Goal: Communication & Community: Share content

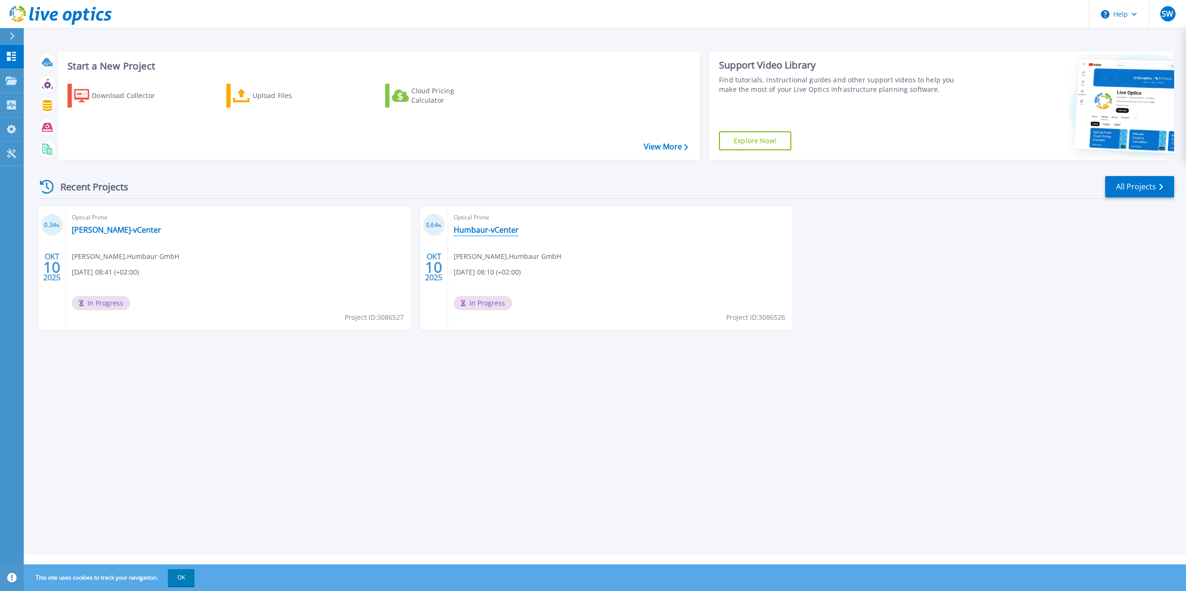
click at [466, 231] on link "Humbaur-vCenter" at bounding box center [486, 230] width 65 height 10
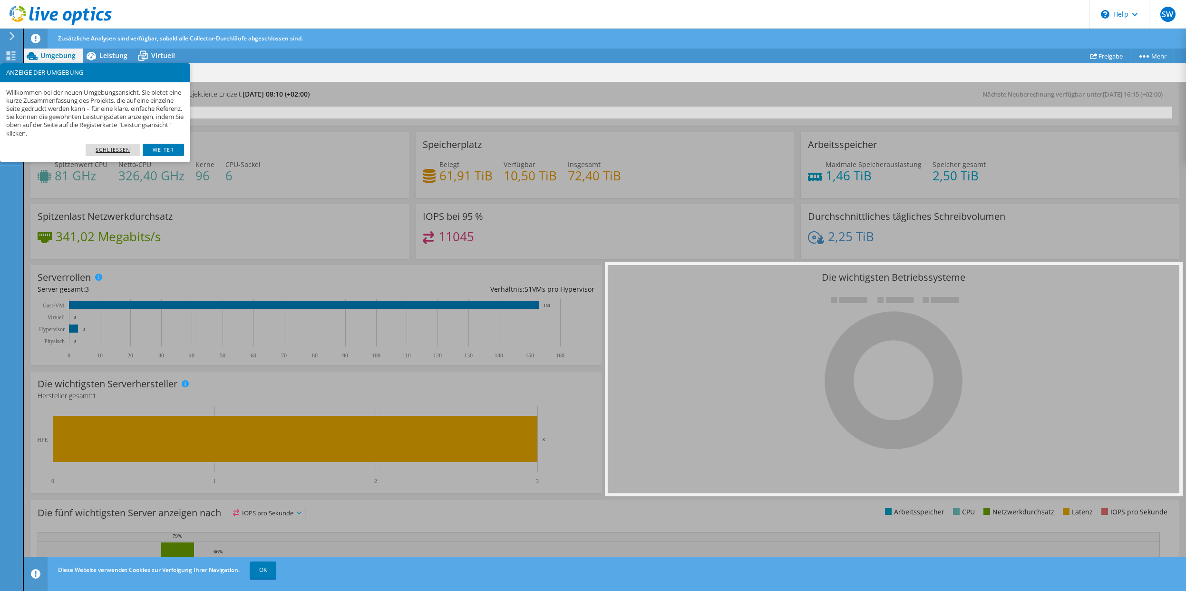
click at [114, 147] on link "Schließen" at bounding box center [113, 150] width 55 height 12
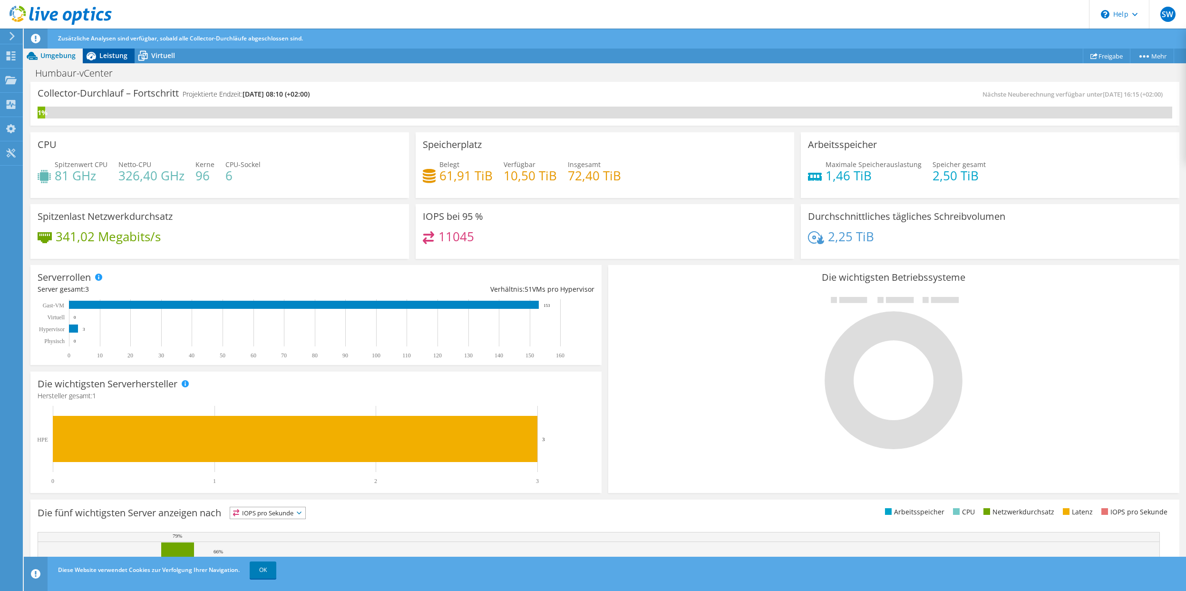
click at [111, 54] on span "Leistung" at bounding box center [113, 55] width 28 height 9
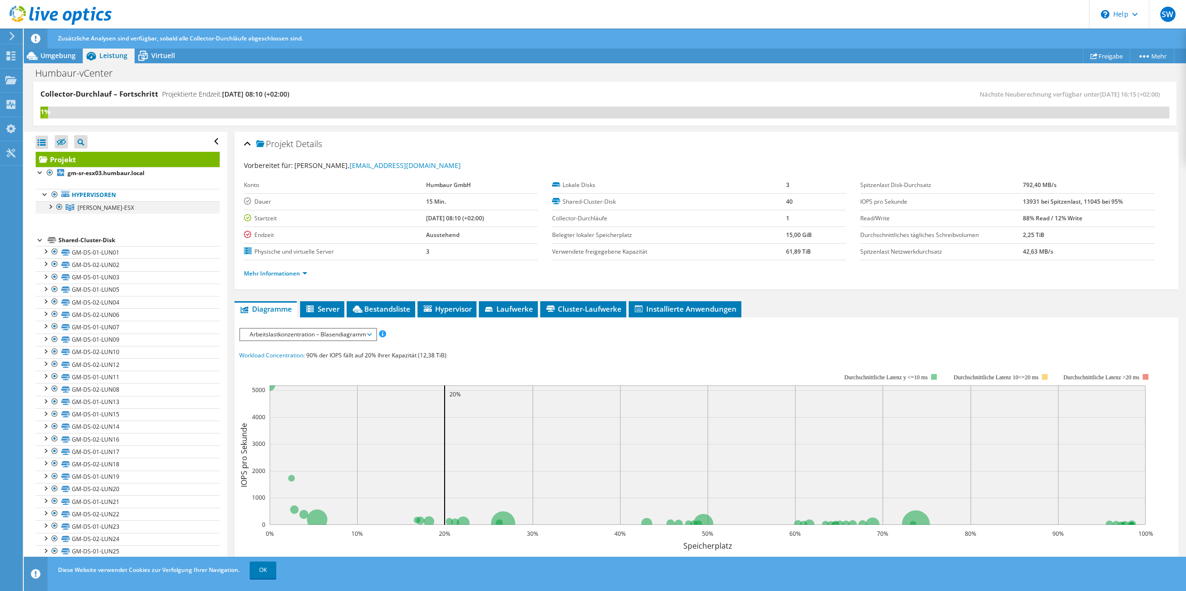
click at [49, 206] on div at bounding box center [50, 206] width 10 height 10
click at [86, 219] on link "gm-sr-esx03.humbaur.local" at bounding box center [128, 220] width 184 height 12
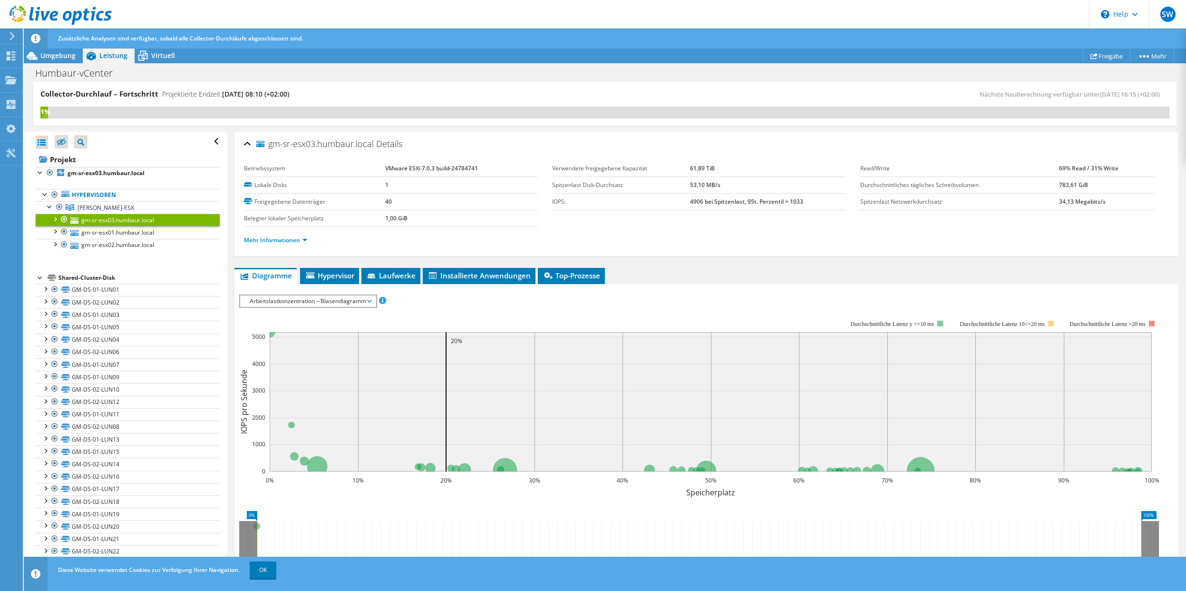
click at [54, 216] on div at bounding box center [55, 219] width 10 height 10
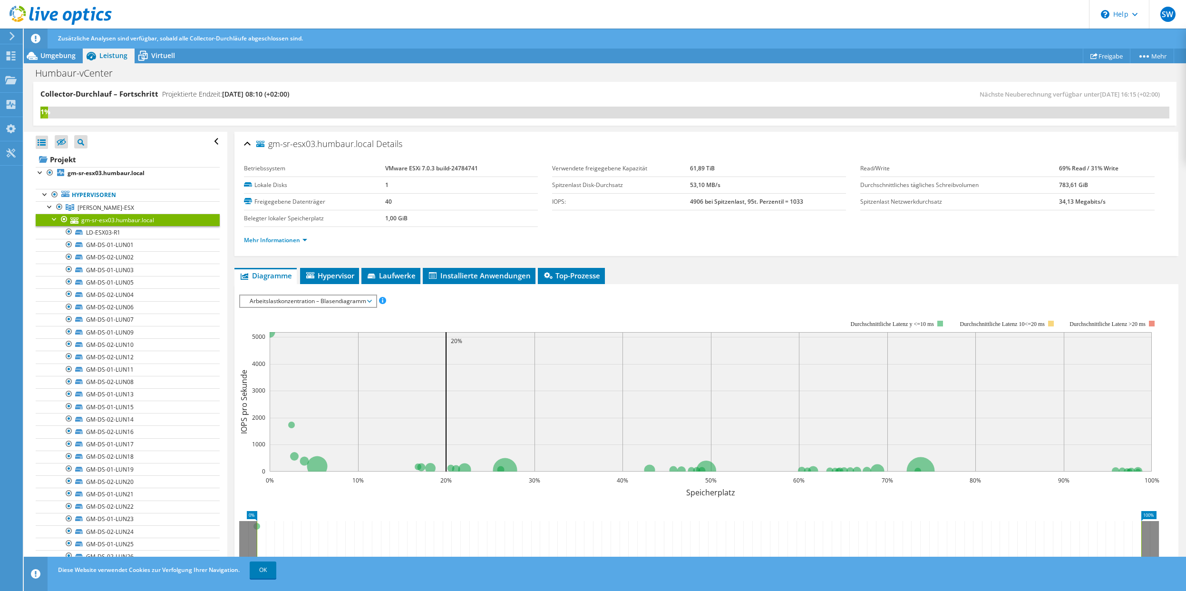
click at [52, 219] on div at bounding box center [55, 219] width 10 height 10
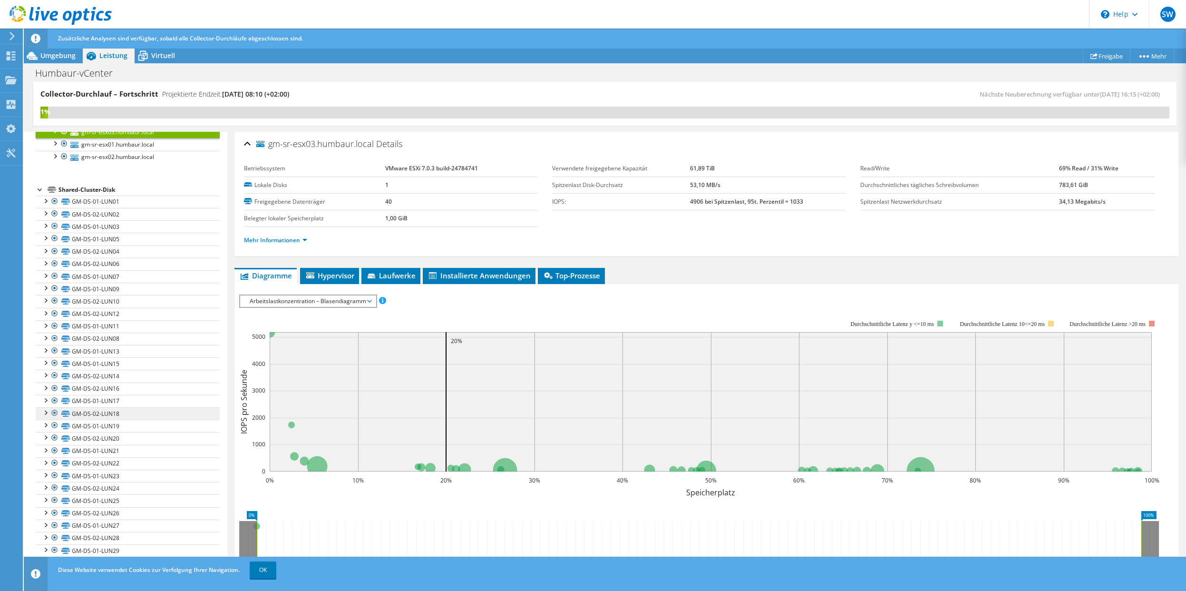
scroll to position [63, 0]
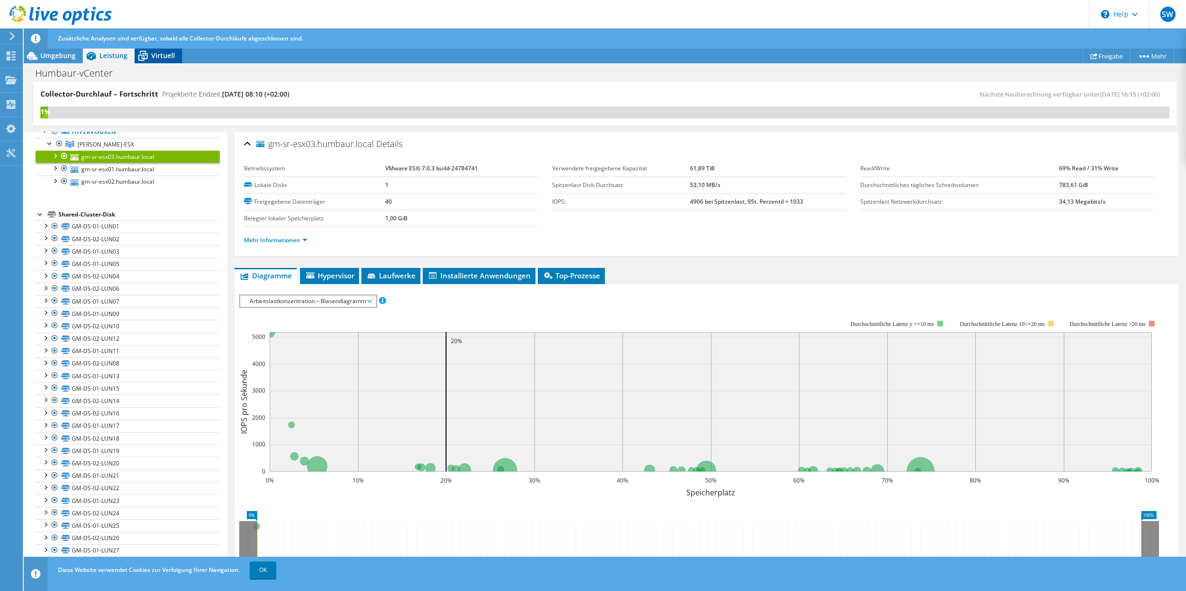
click at [160, 53] on span "Virtuell" at bounding box center [163, 55] width 24 height 9
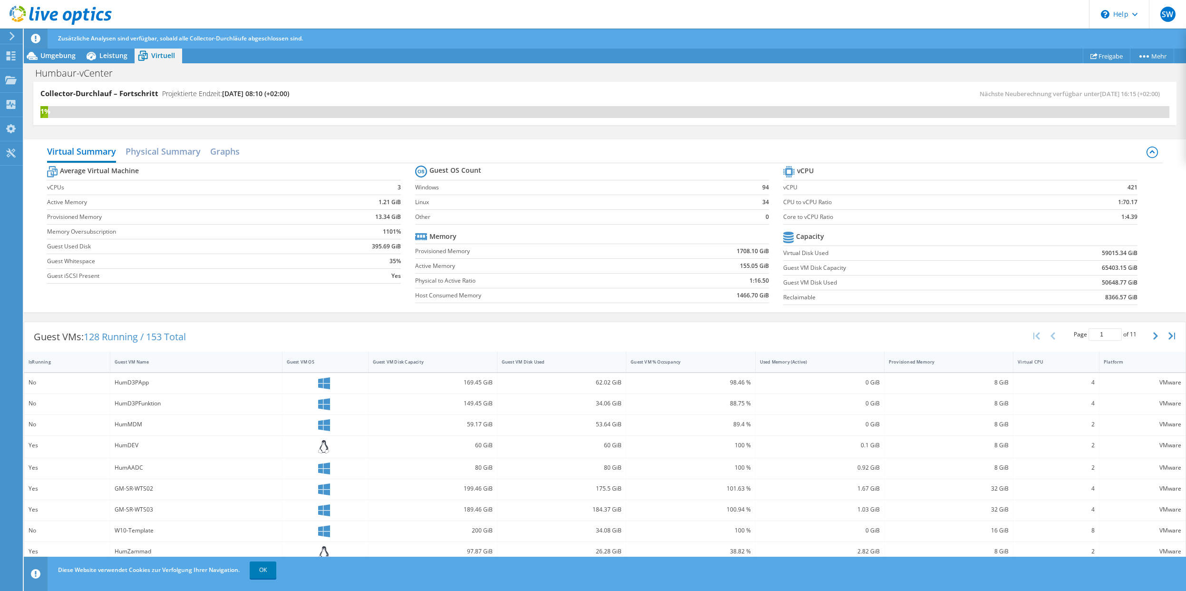
scroll to position [0, 0]
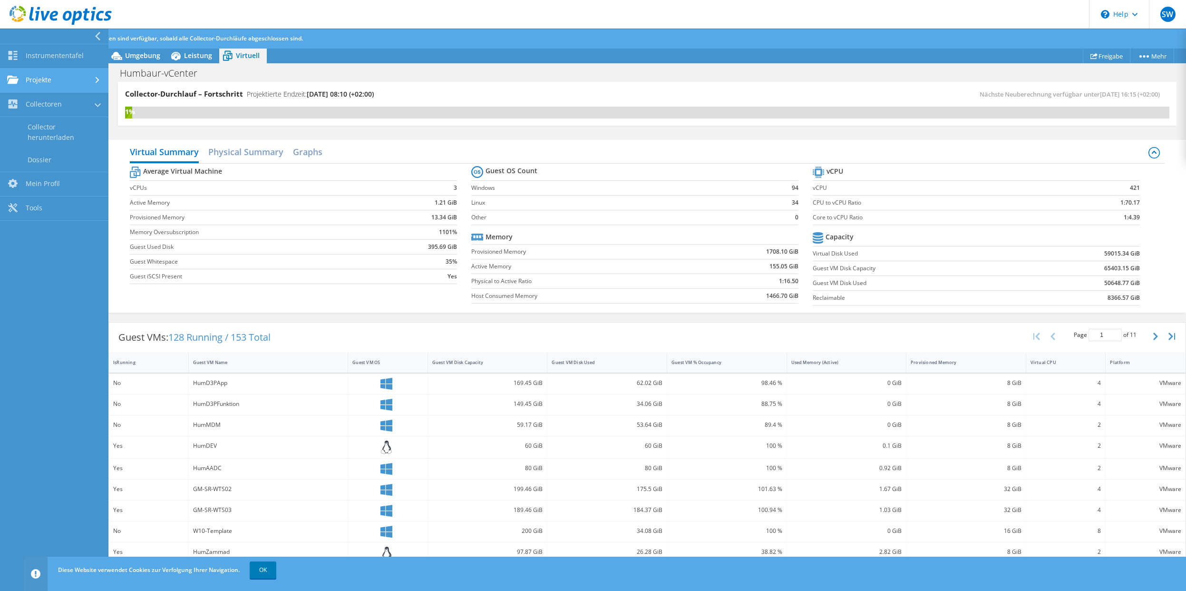
click at [45, 80] on link "Projekte" at bounding box center [54, 81] width 108 height 24
click at [127, 54] on span "Umgebung" at bounding box center [142, 55] width 35 height 9
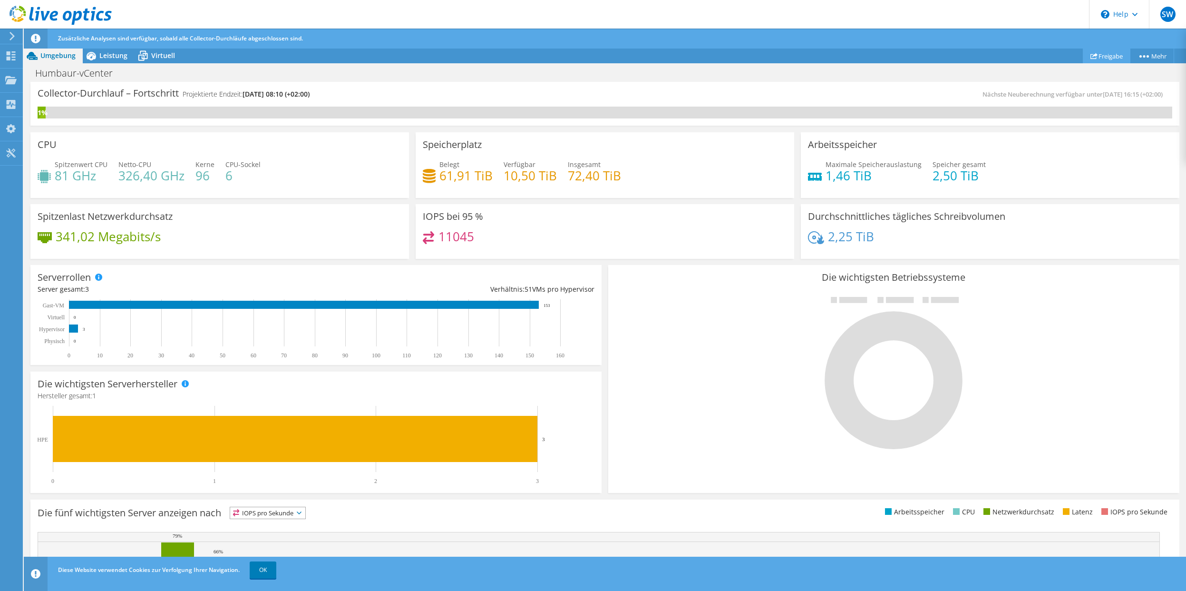
click at [1104, 58] on link "Freigabe" at bounding box center [1107, 56] width 48 height 15
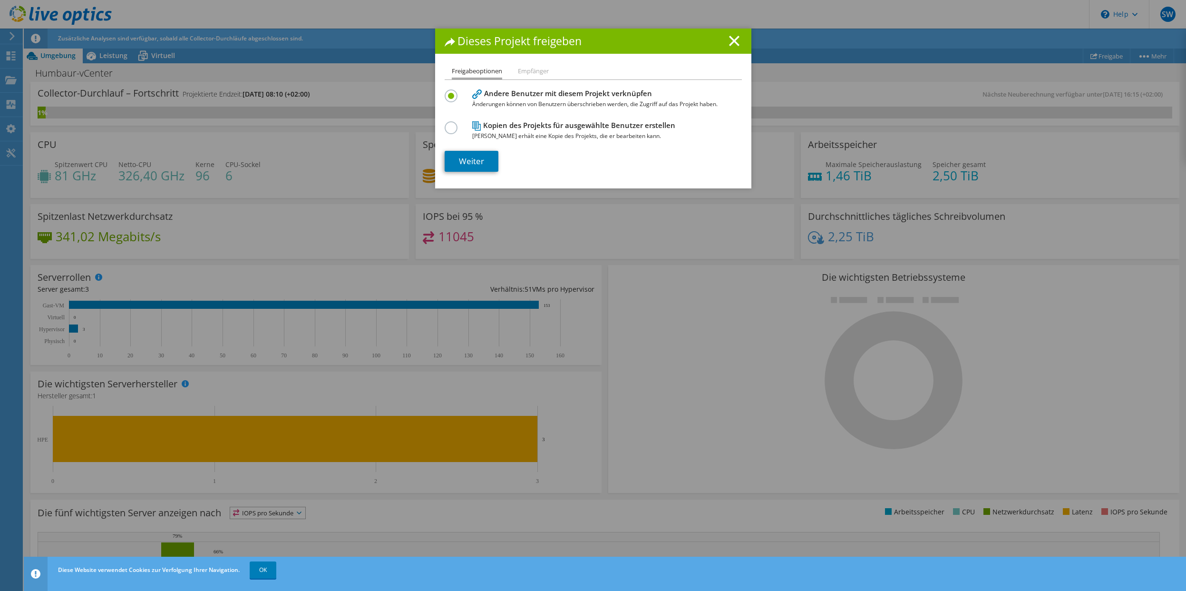
click at [524, 73] on li "Empfänger" at bounding box center [533, 72] width 31 height 12
click at [471, 161] on link "Weiter" at bounding box center [472, 161] width 54 height 21
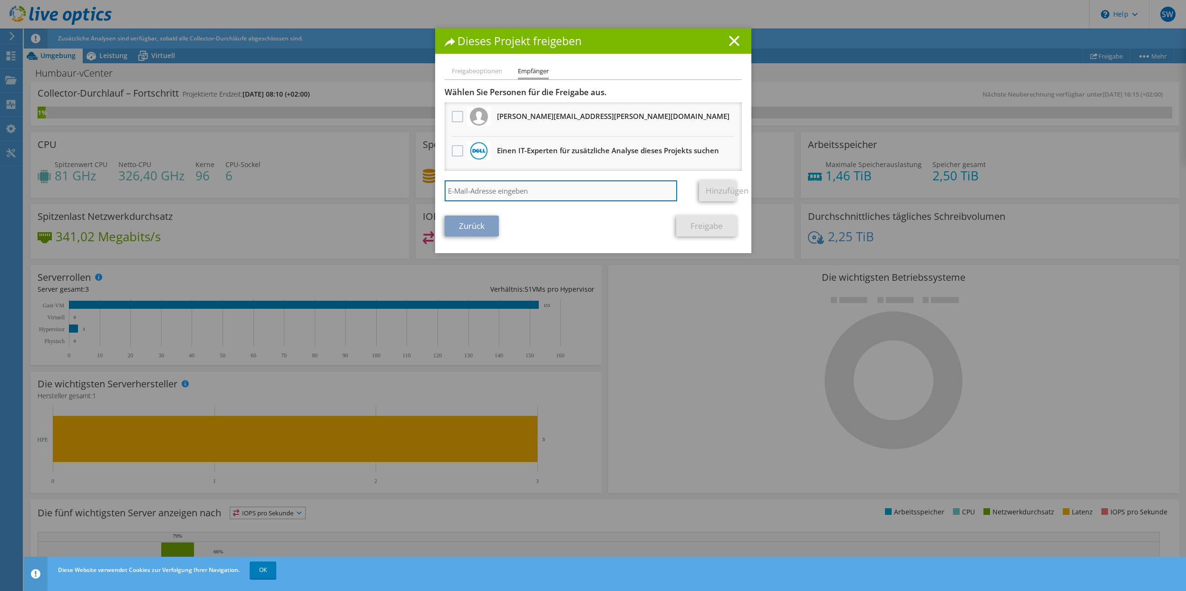
click at [467, 186] on input "search" at bounding box center [561, 190] width 233 height 21
type input "andreas.koy.ext@koegel.com"
click at [713, 189] on link "Hinzufügen" at bounding box center [718, 190] width 38 height 21
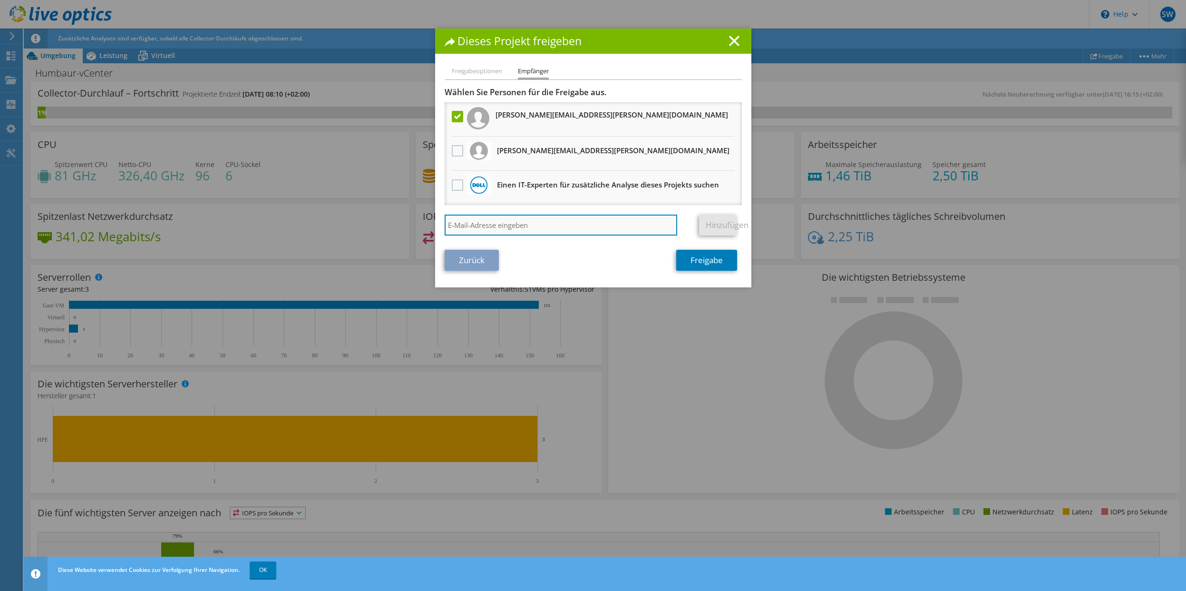
click at [485, 230] on input "search" at bounding box center [561, 225] width 233 height 21
type input "maxim.klimenko@humbaur.com"
click at [711, 226] on link "Hinzufügen" at bounding box center [718, 225] width 38 height 21
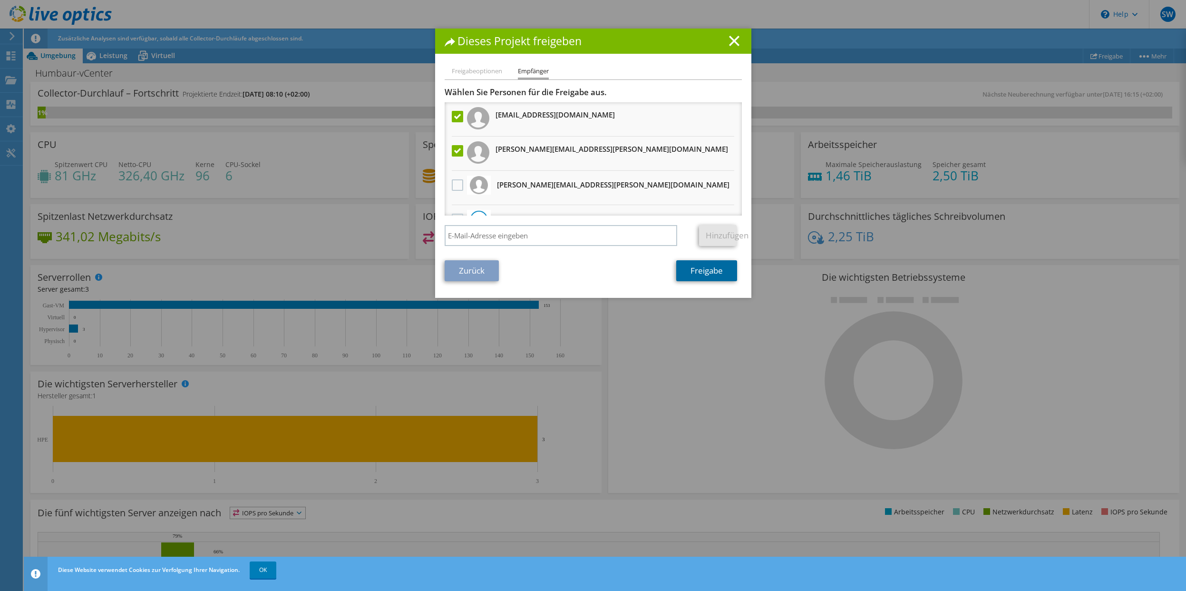
click at [713, 271] on link "Freigabe" at bounding box center [706, 270] width 61 height 21
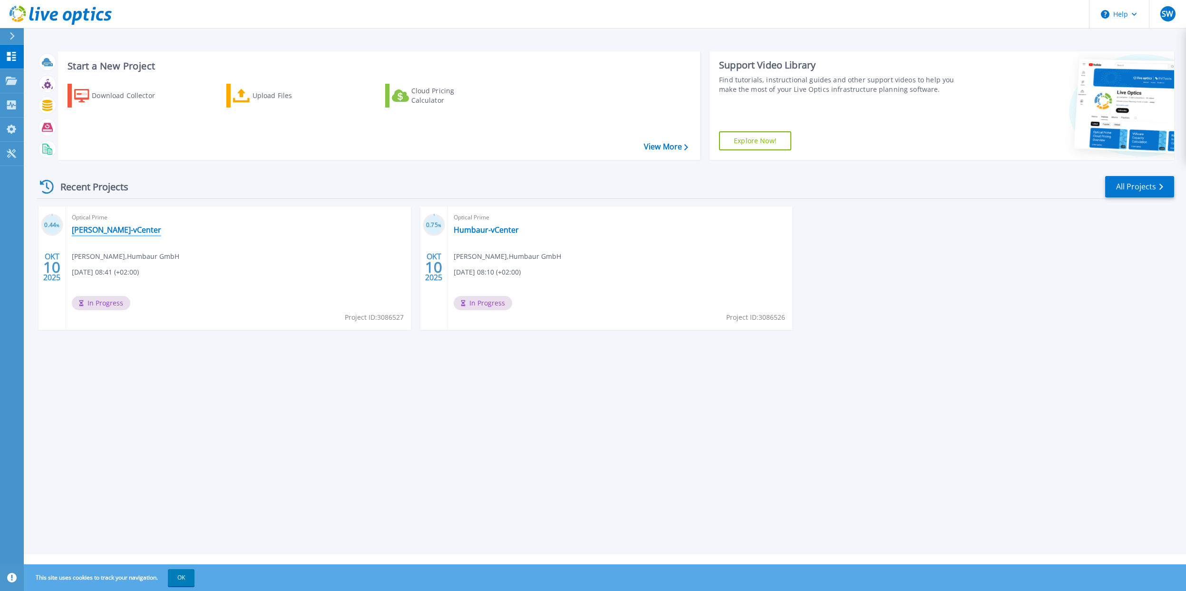
click at [103, 232] on link "[PERSON_NAME]-vCenter" at bounding box center [116, 230] width 89 height 10
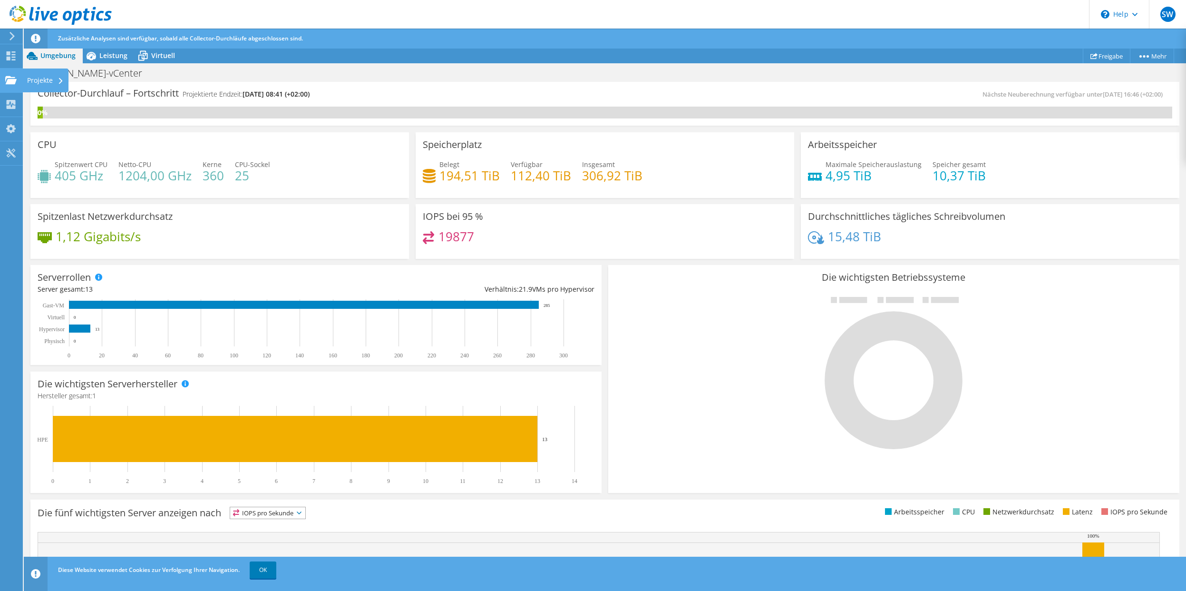
click at [10, 83] on use at bounding box center [10, 80] width 11 height 8
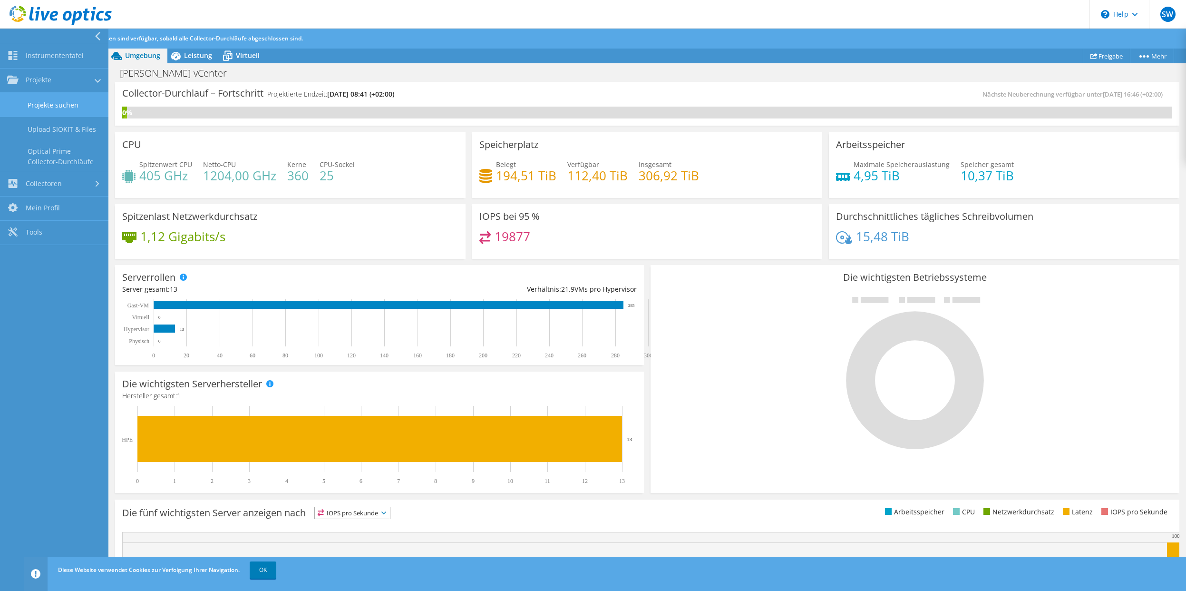
click at [36, 108] on link "Projekte suchen" at bounding box center [54, 105] width 108 height 24
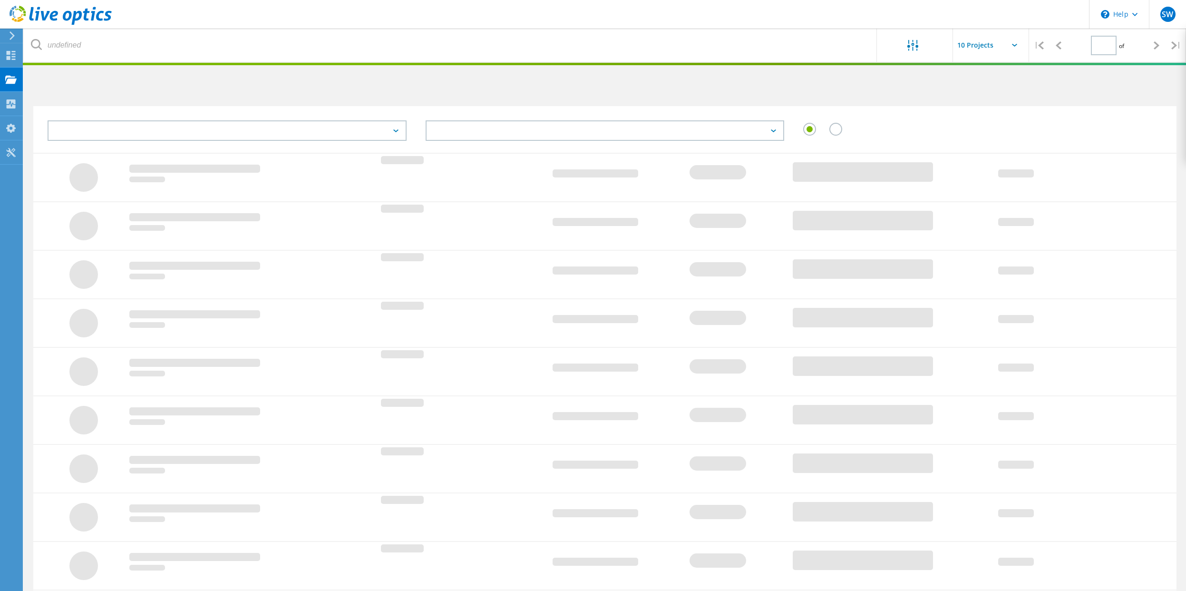
type input "1"
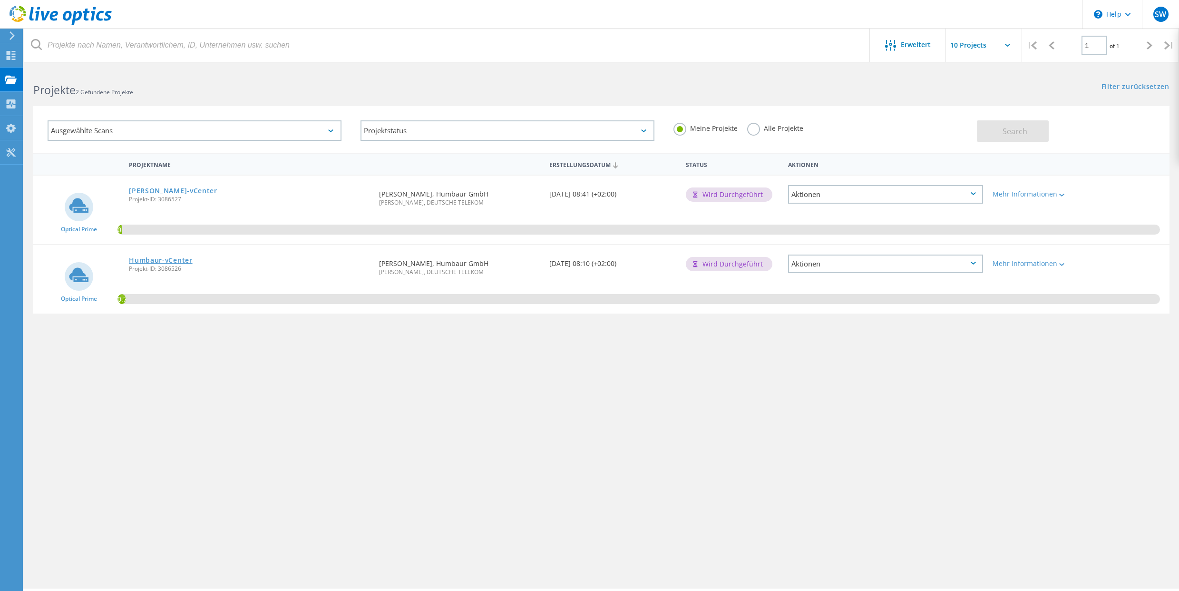
click at [154, 260] on link "Humbaur-vCenter" at bounding box center [161, 260] width 64 height 7
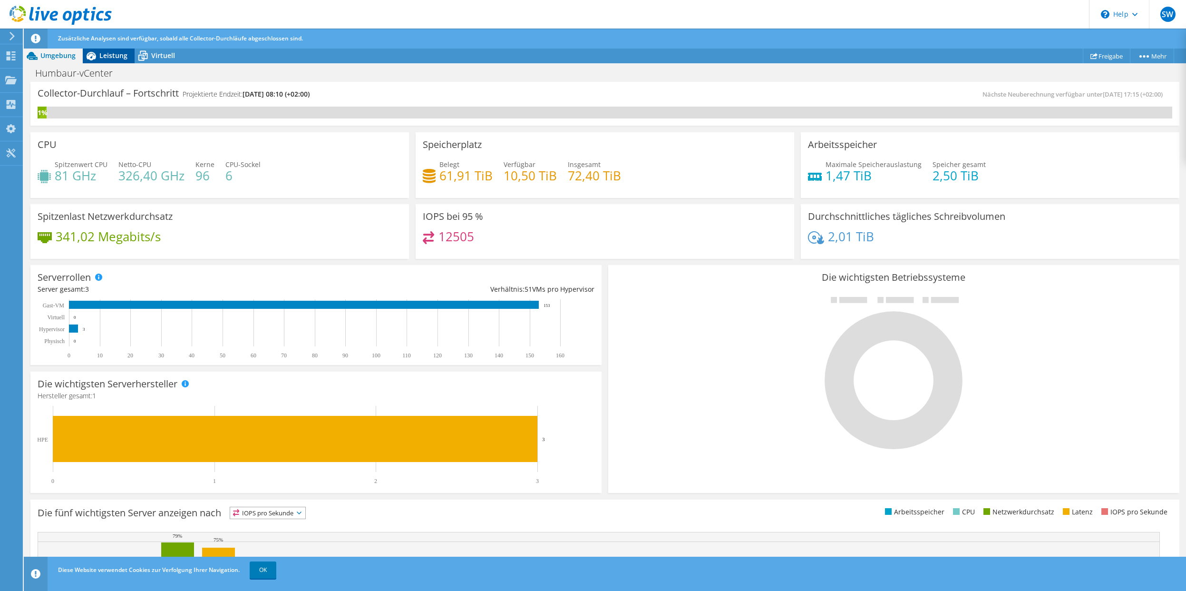
click at [106, 57] on span "Leistung" at bounding box center [113, 55] width 28 height 9
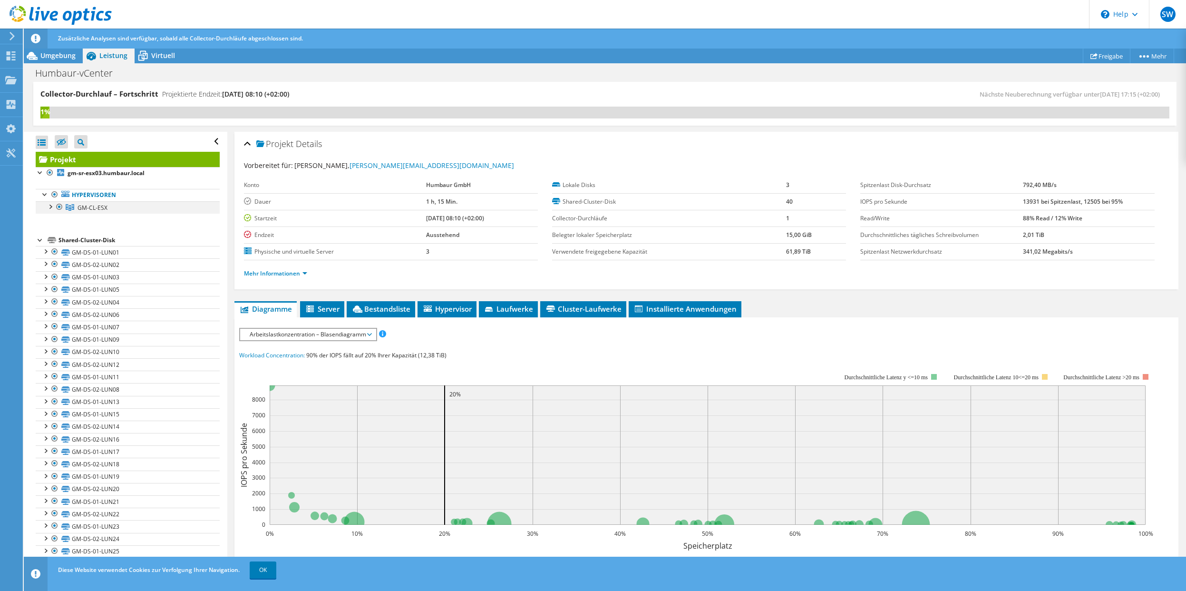
click at [50, 208] on div at bounding box center [50, 206] width 10 height 10
click at [111, 221] on link "gm-sr-esx03.humbaur.local" at bounding box center [128, 220] width 184 height 12
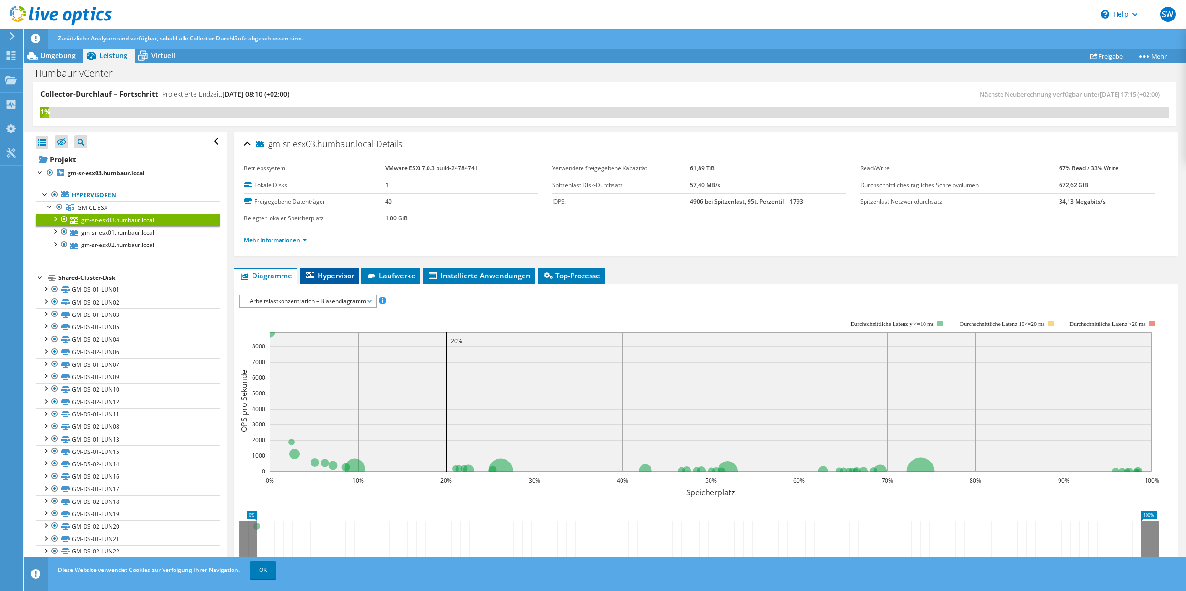
click at [328, 276] on span "Hypervisor" at bounding box center [329, 276] width 49 height 10
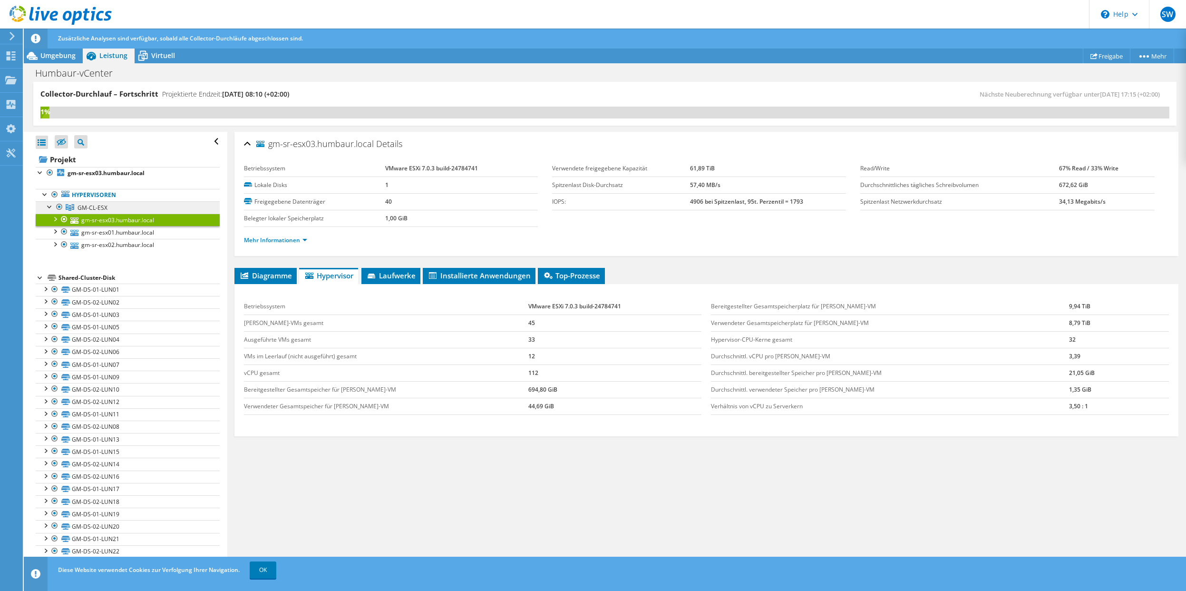
click at [98, 206] on span "GM-CL-ESX" at bounding box center [93, 208] width 30 height 8
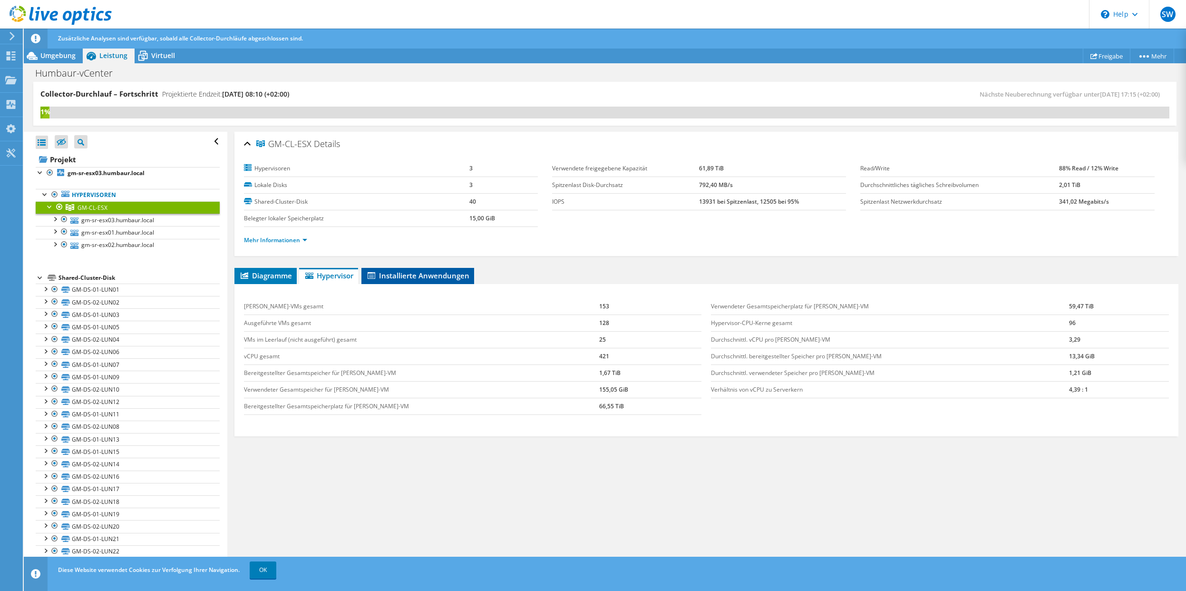
click at [395, 274] on span "Installierte Anwendungen" at bounding box center [417, 276] width 103 height 10
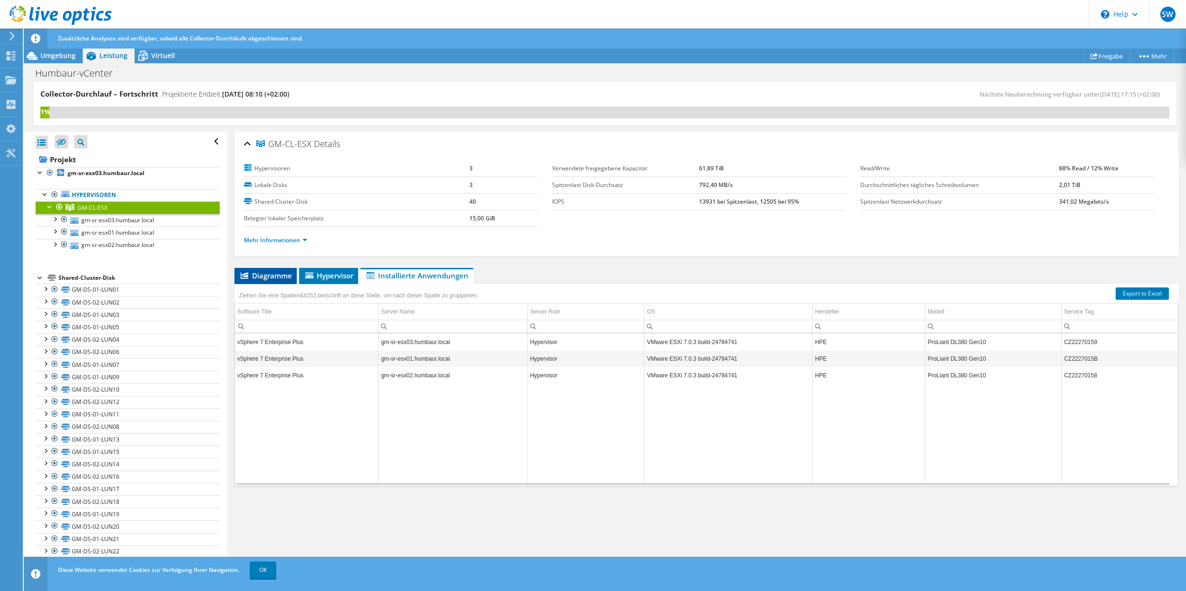
click at [258, 272] on span "Diagramme" at bounding box center [265, 276] width 53 height 10
